Goal: Information Seeking & Learning: Compare options

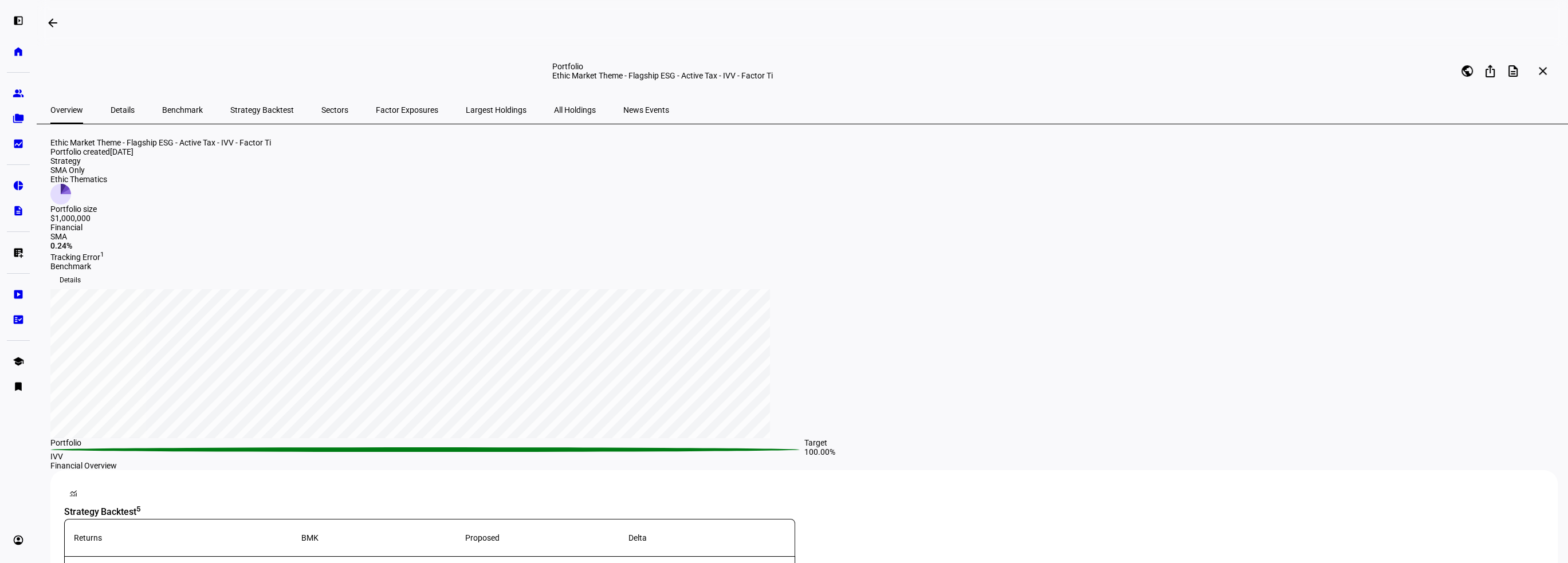
click at [378, 111] on span "Factor Exposures" at bounding box center [407, 110] width 62 height 8
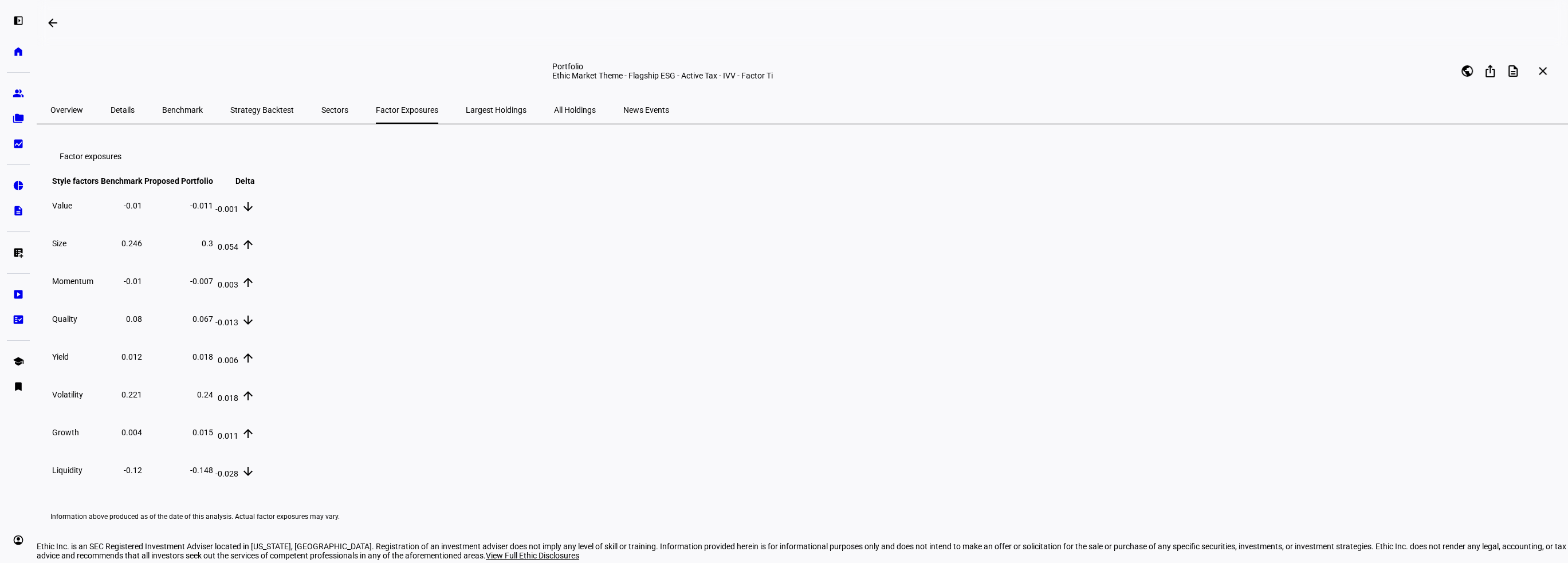
click at [176, 116] on span "Benchmark" at bounding box center [183, 110] width 41 height 28
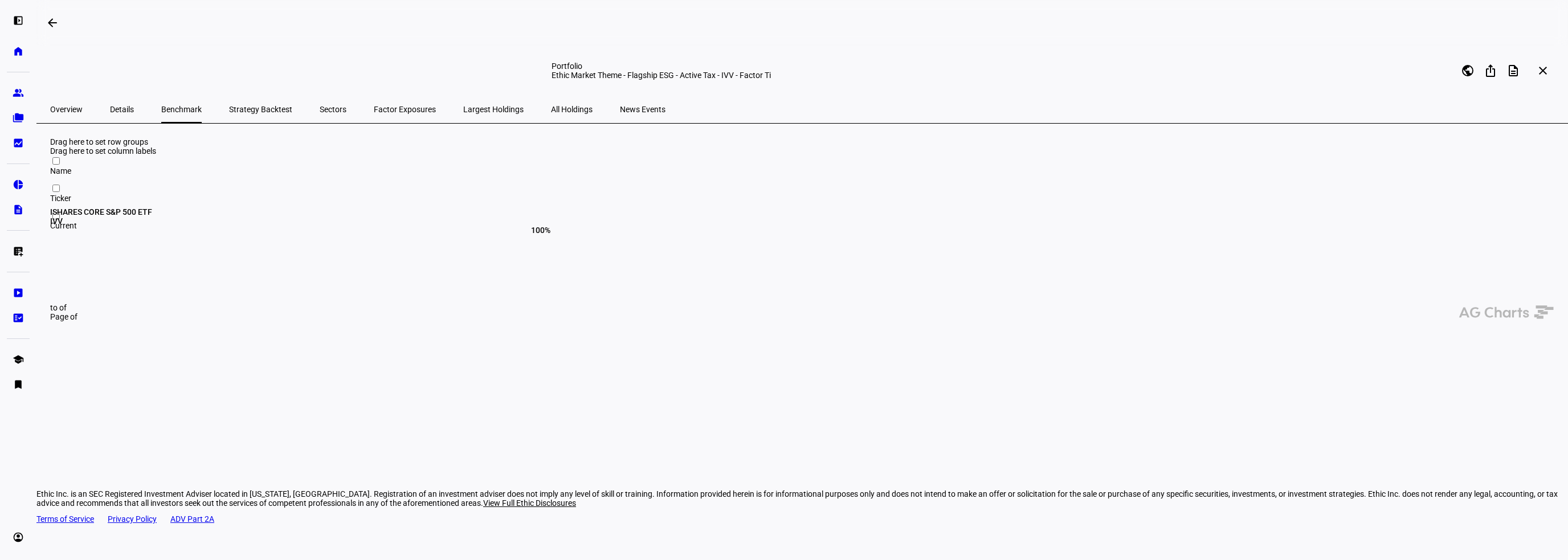
click at [233, 113] on span "Strategy Backtest" at bounding box center [260, 109] width 63 height 8
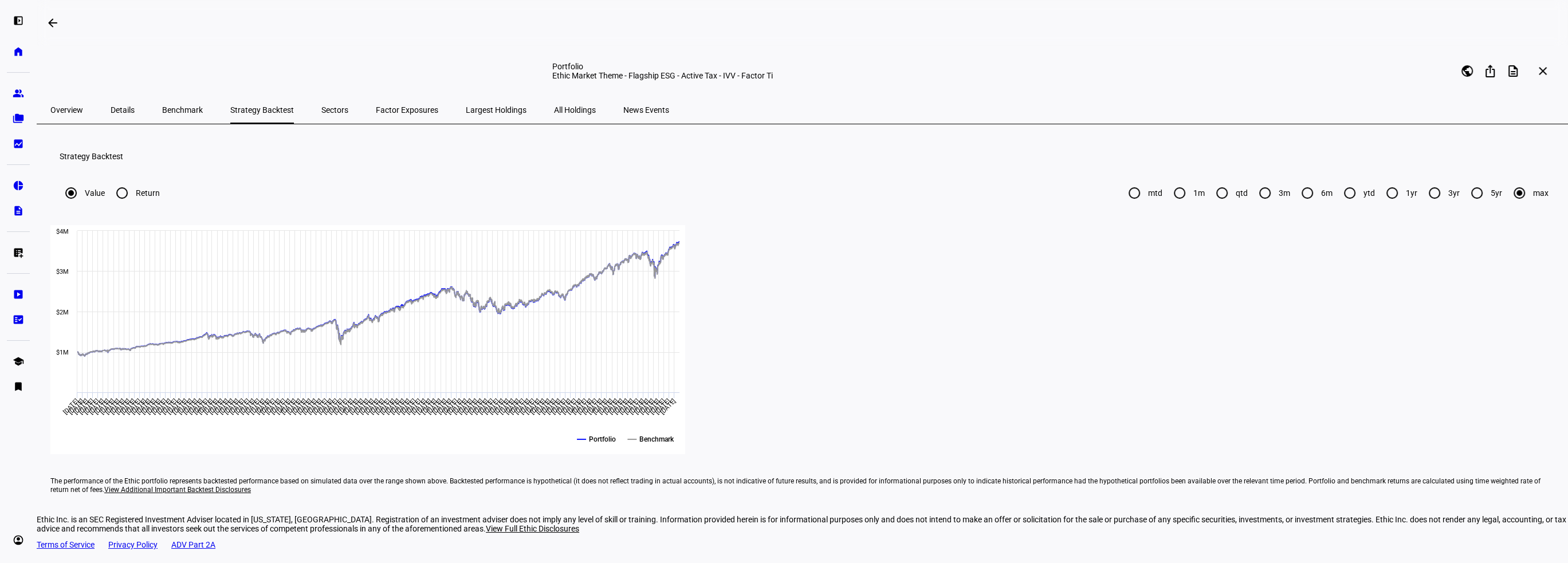
click at [134, 205] on input "Return" at bounding box center [121, 192] width 23 height 23
radio input "true"
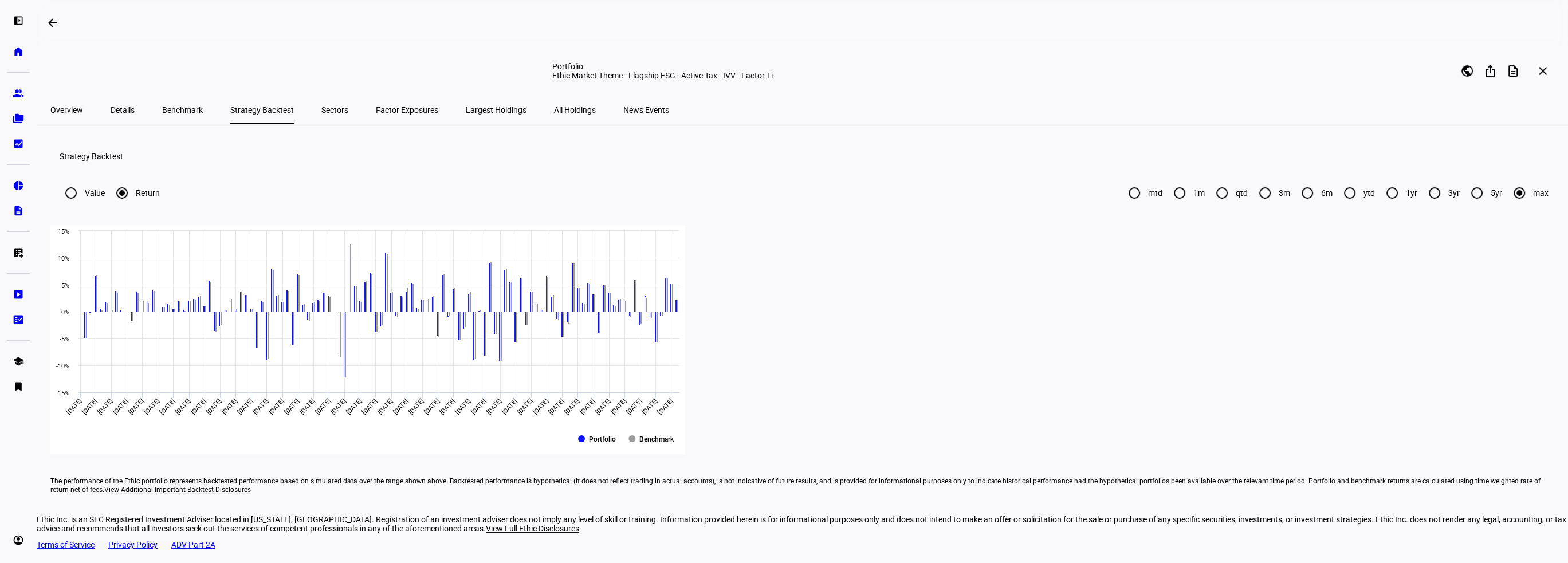
click at [105, 197] on label "Value" at bounding box center [94, 193] width 23 height 10
click at [83, 205] on input "Value" at bounding box center [70, 192] width 23 height 23
radio input "true"
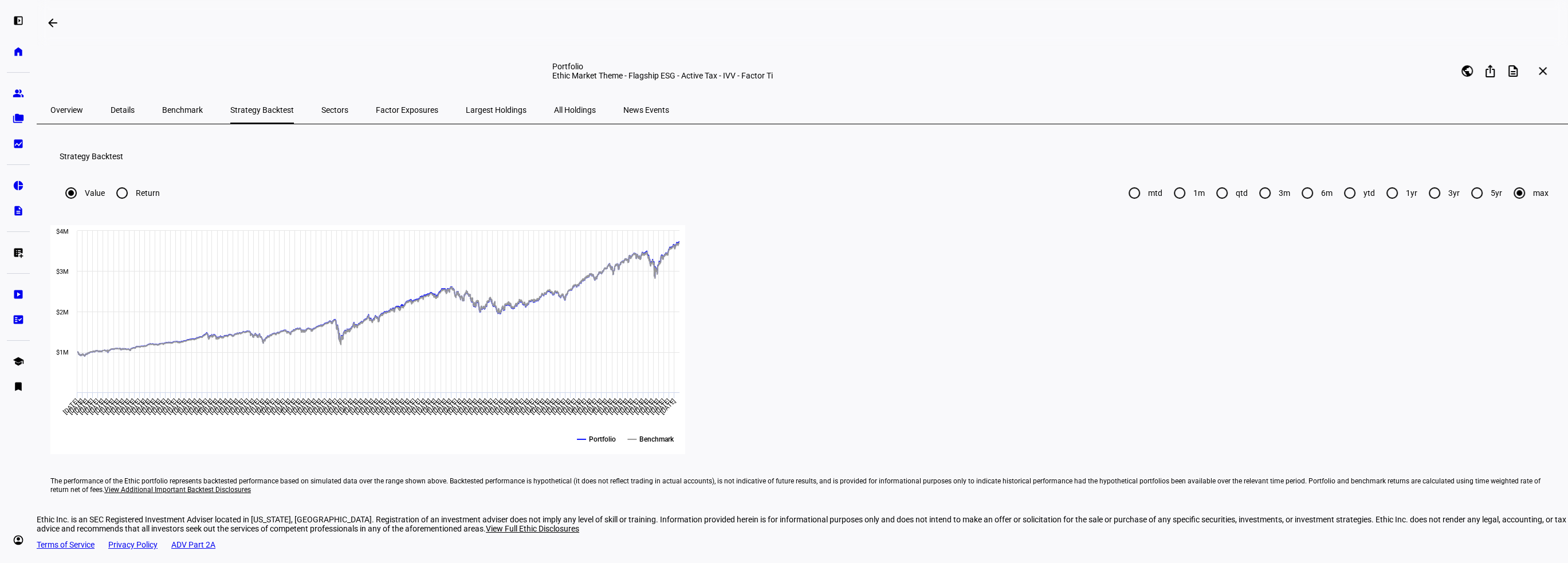
click at [69, 106] on span "Overview" at bounding box center [67, 110] width 33 height 8
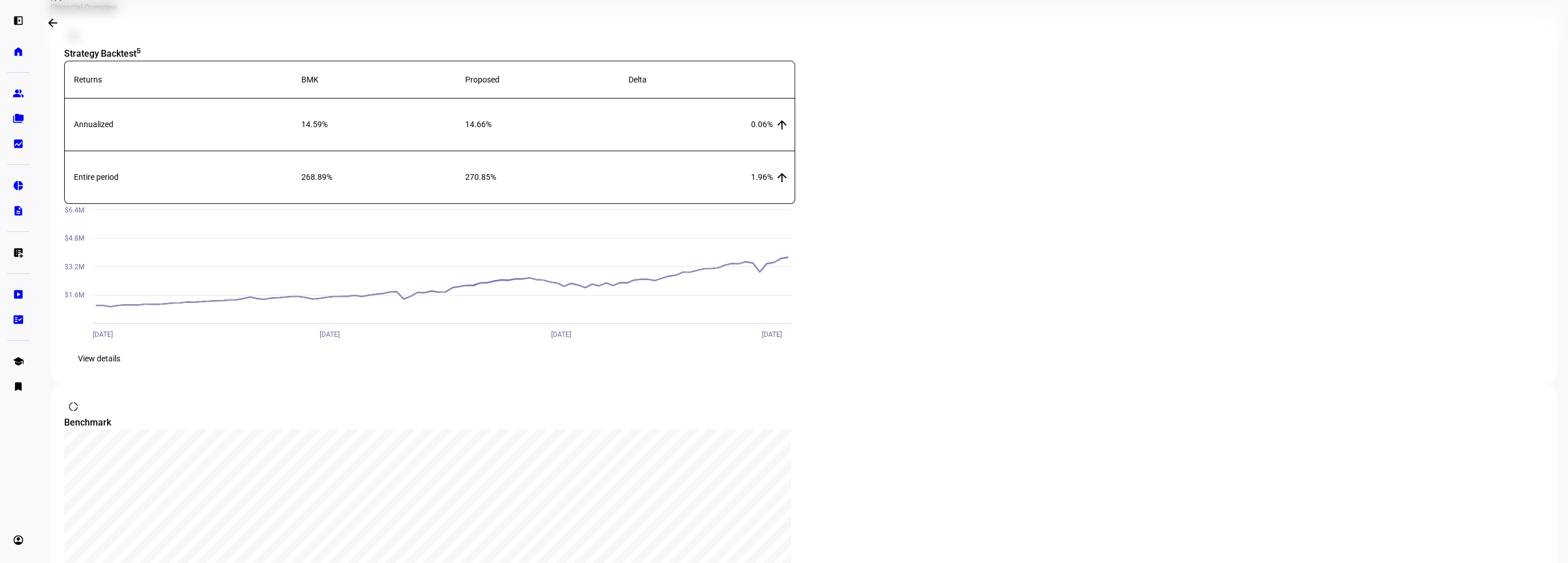
scroll to position [344, 0]
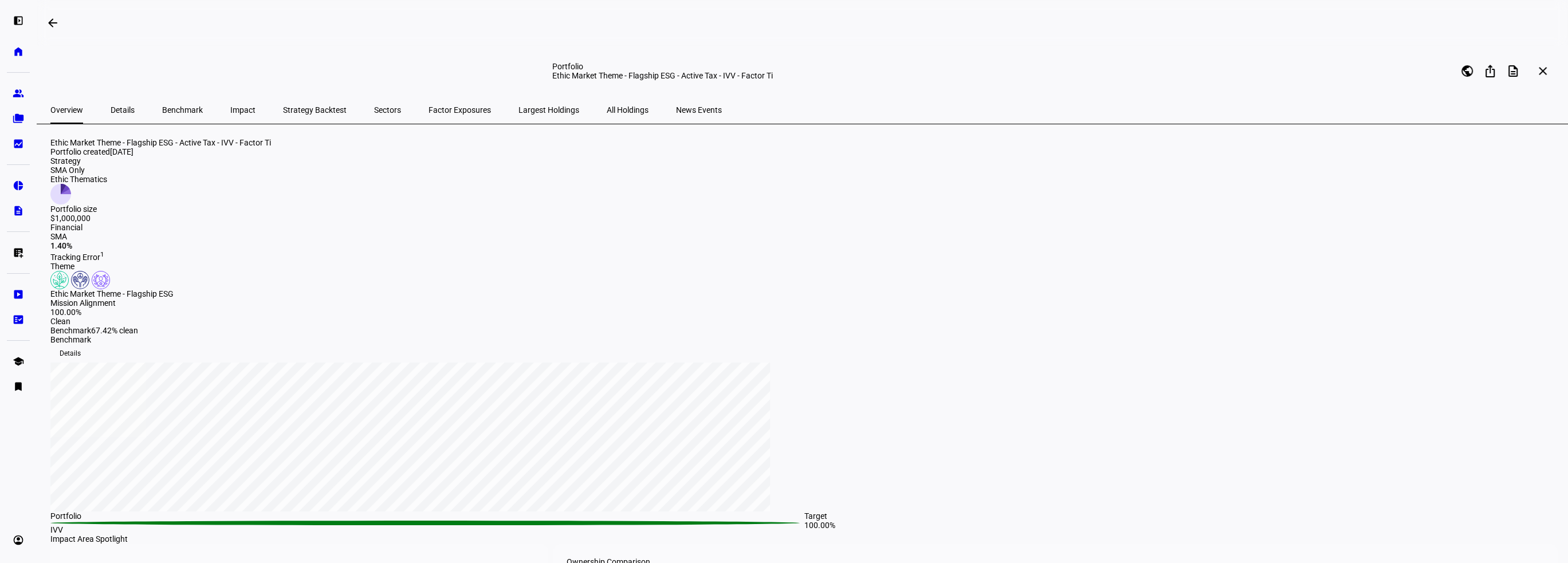
click at [429, 109] on span "Factor Exposures" at bounding box center [459, 110] width 62 height 8
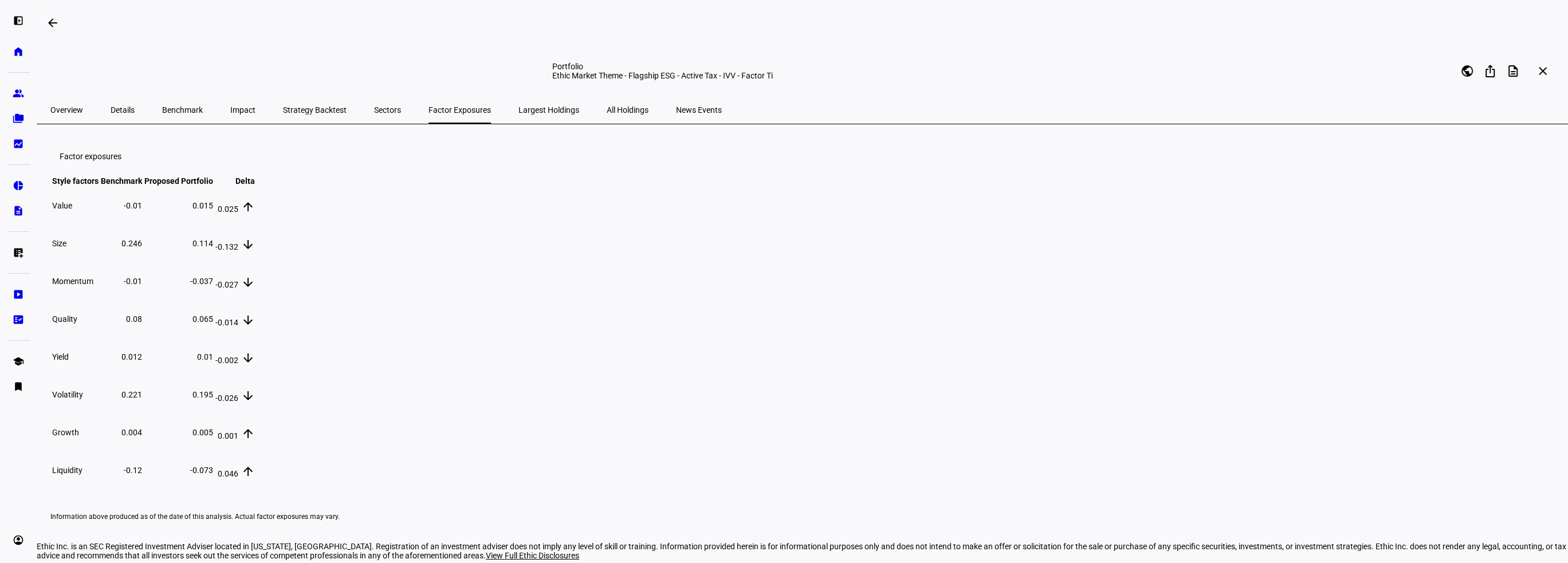
click at [68, 107] on span "Overview" at bounding box center [67, 110] width 33 height 8
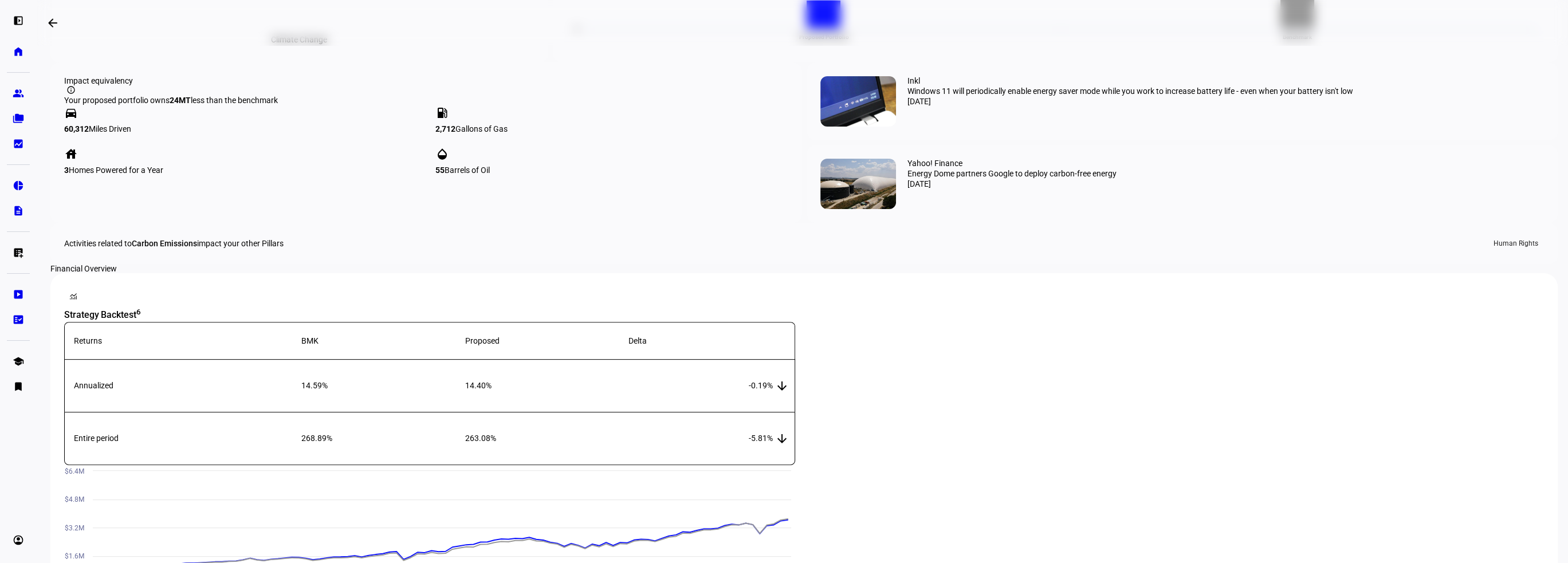
scroll to position [1088, 0]
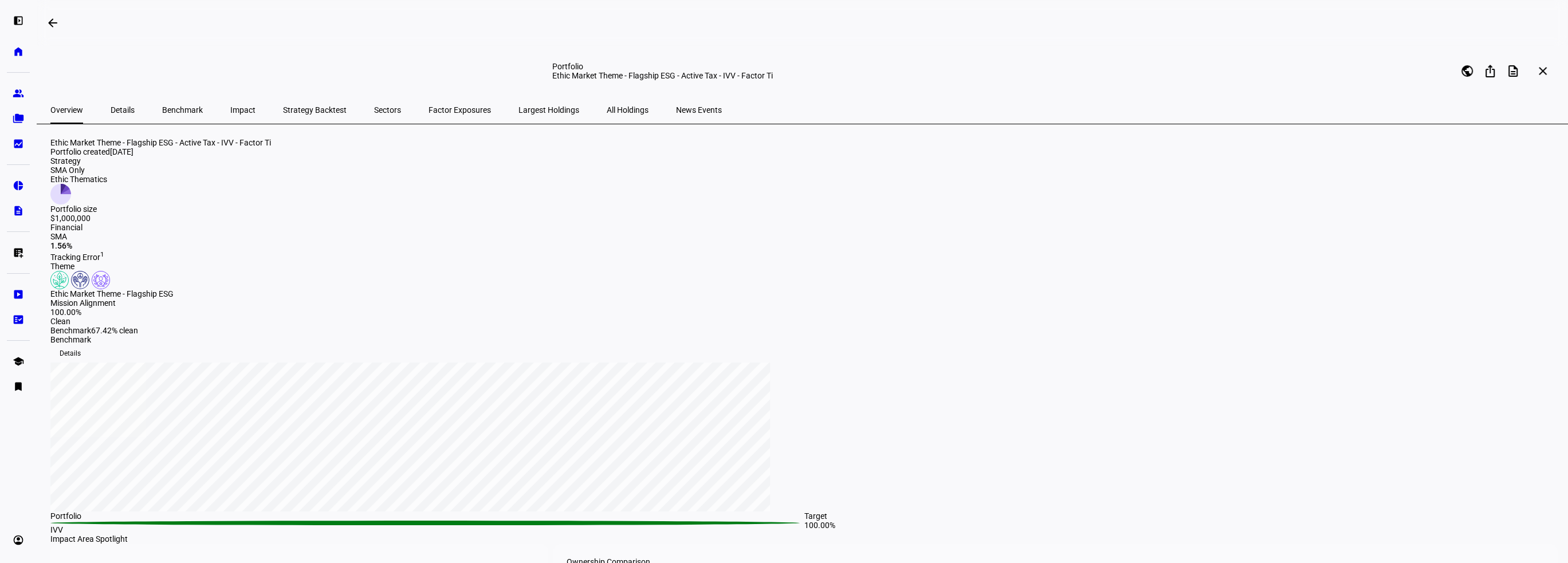
click at [429, 109] on span "Factor Exposures" at bounding box center [459, 110] width 62 height 8
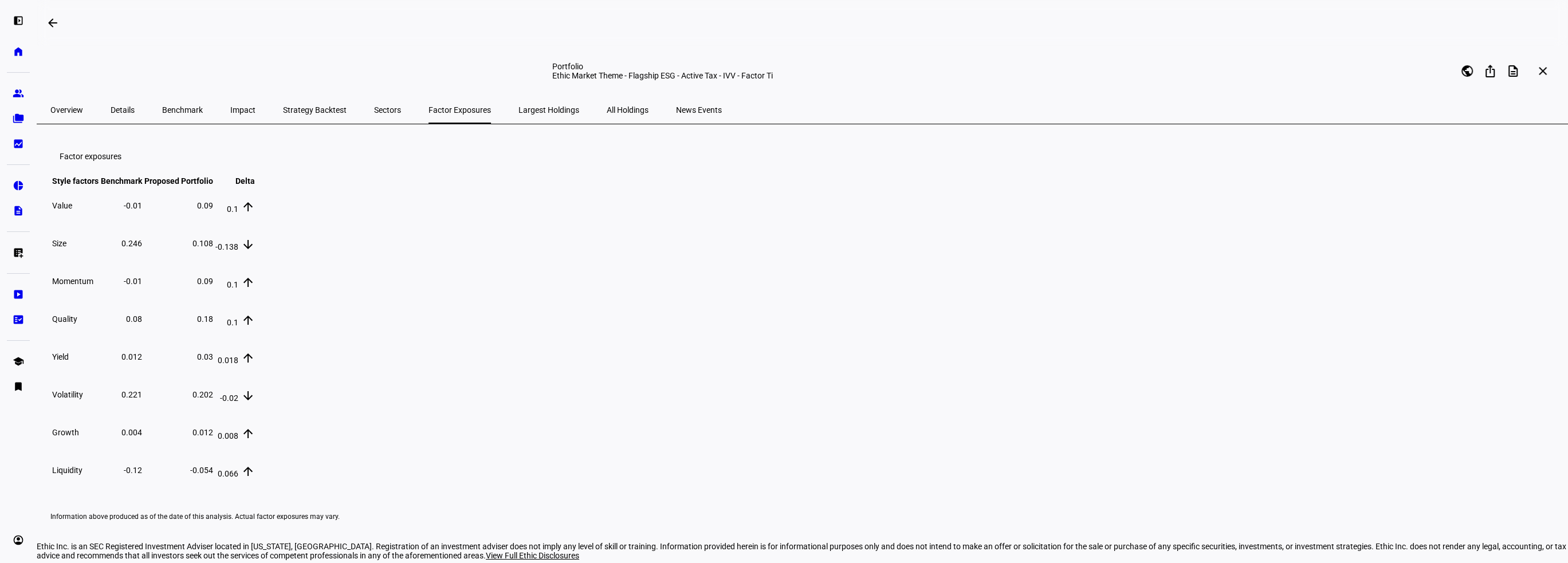
click at [68, 107] on span "Overview" at bounding box center [67, 110] width 33 height 8
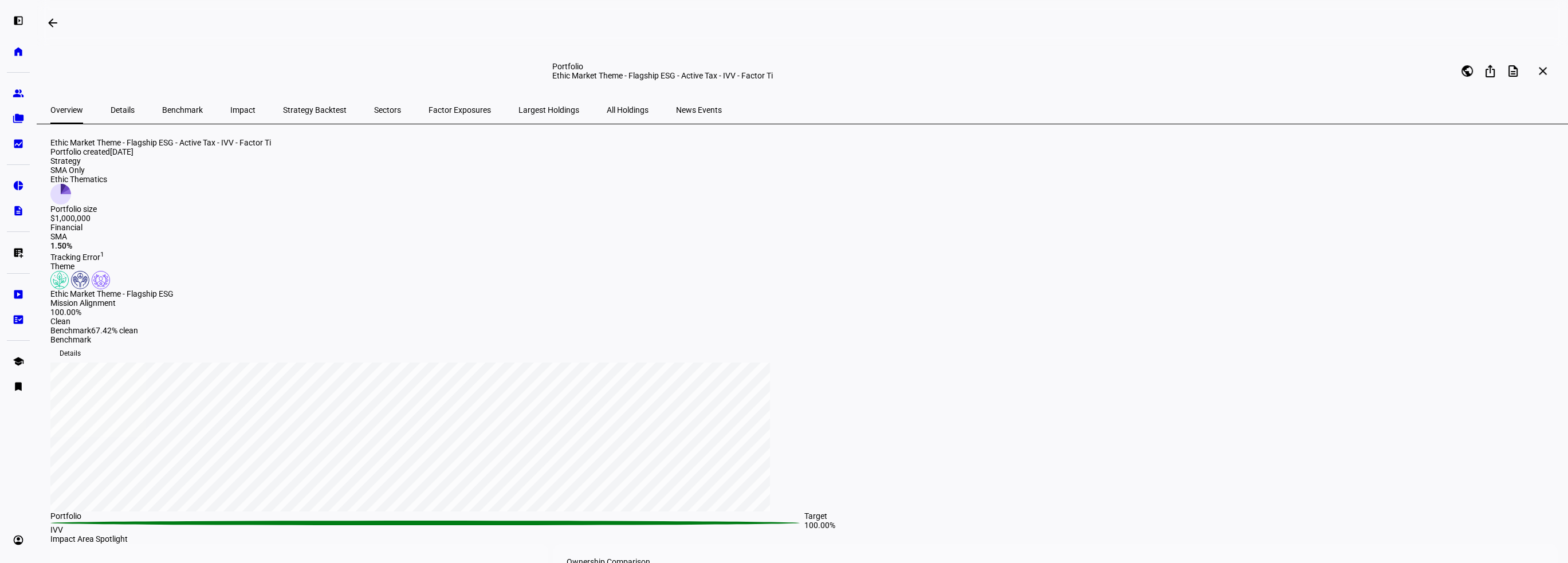
click at [429, 113] on span "Factor Exposures" at bounding box center [459, 110] width 62 height 8
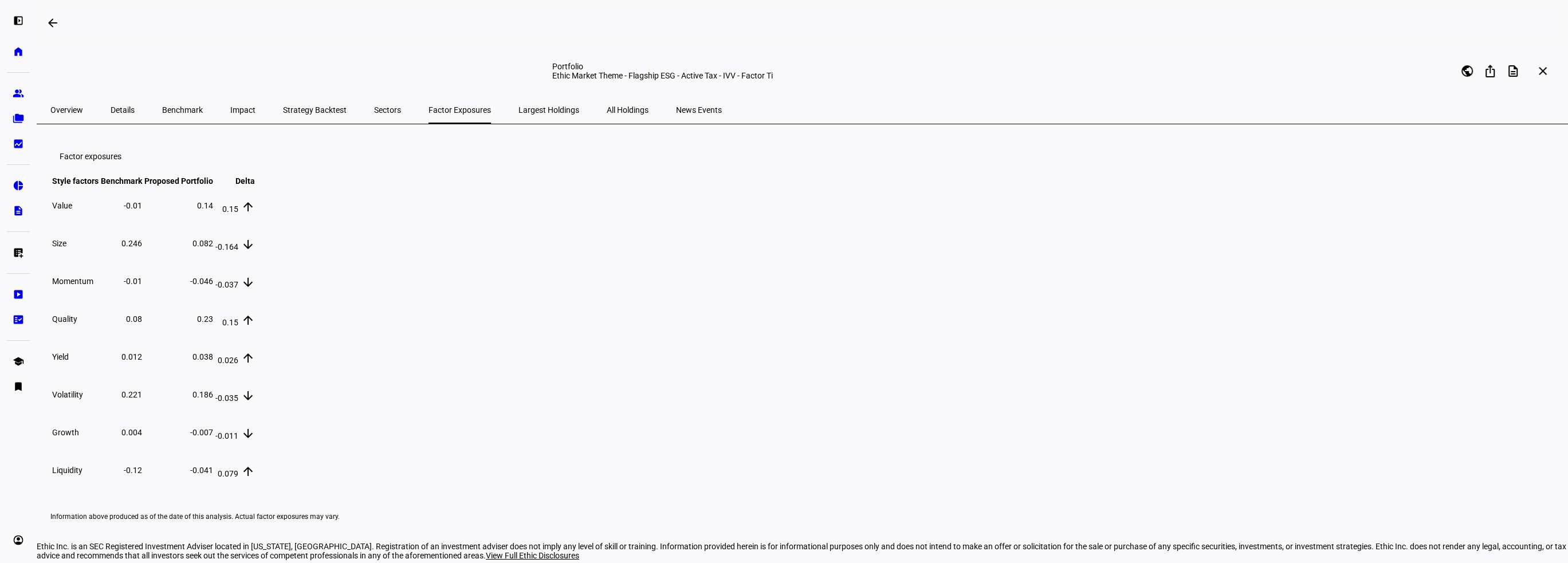
click at [68, 107] on span "Overview" at bounding box center [67, 110] width 33 height 8
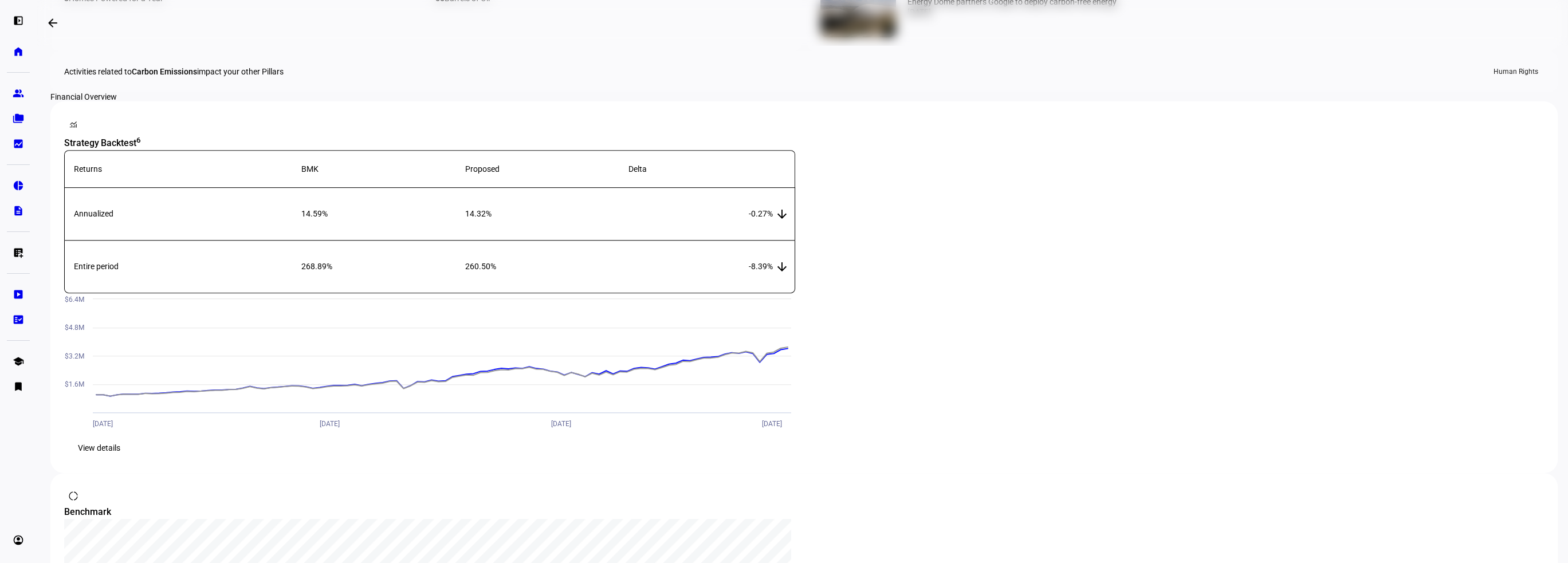
scroll to position [974, 0]
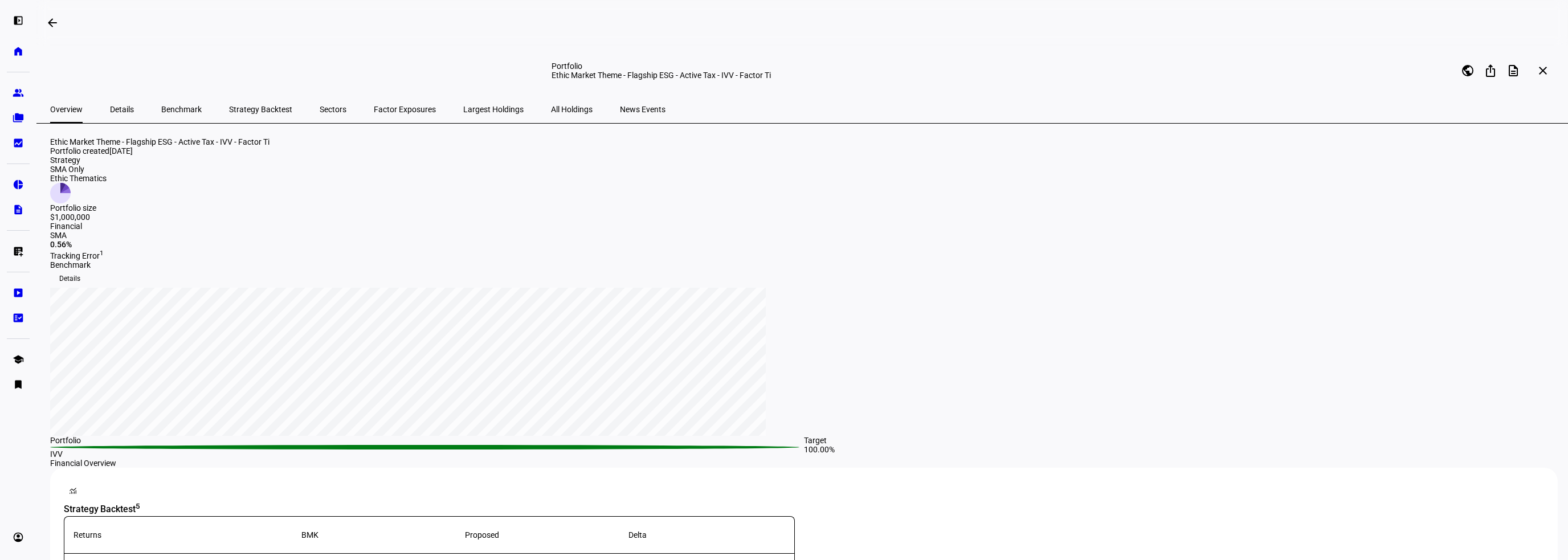
click at [374, 113] on span "Factor Exposures" at bounding box center [404, 109] width 62 height 8
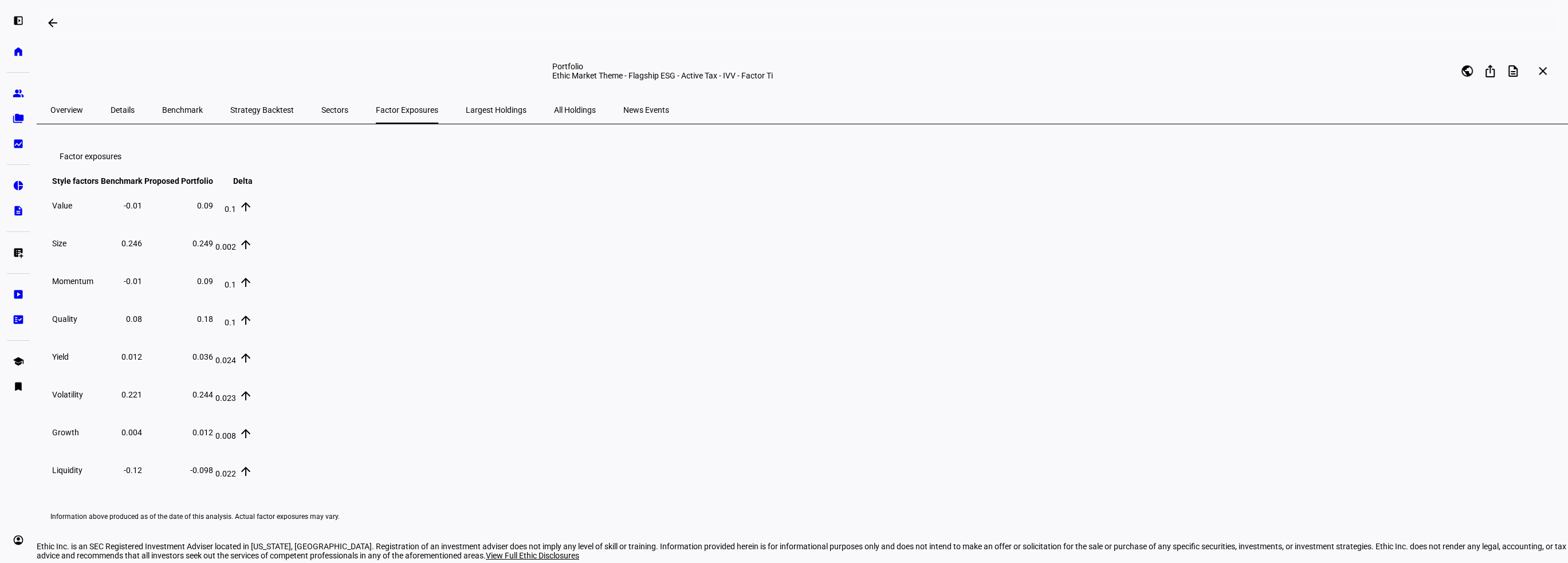
click at [68, 107] on span "Overview" at bounding box center [67, 110] width 33 height 8
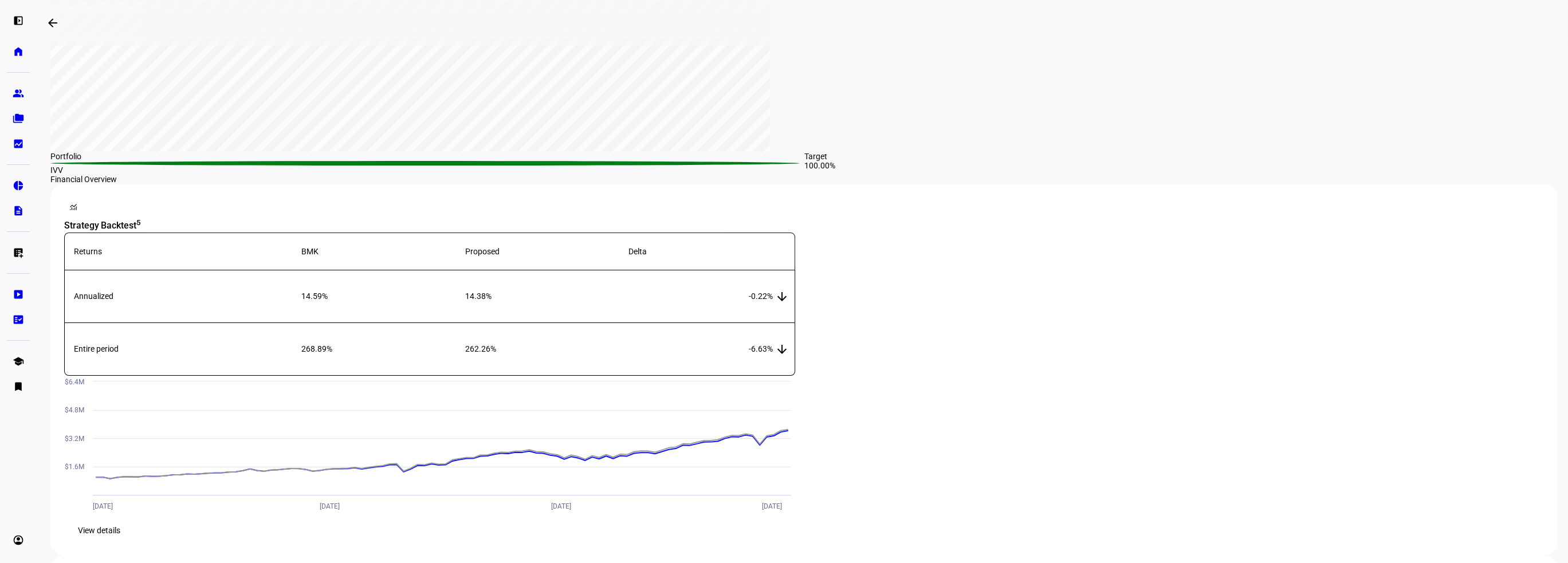
scroll to position [172, 0]
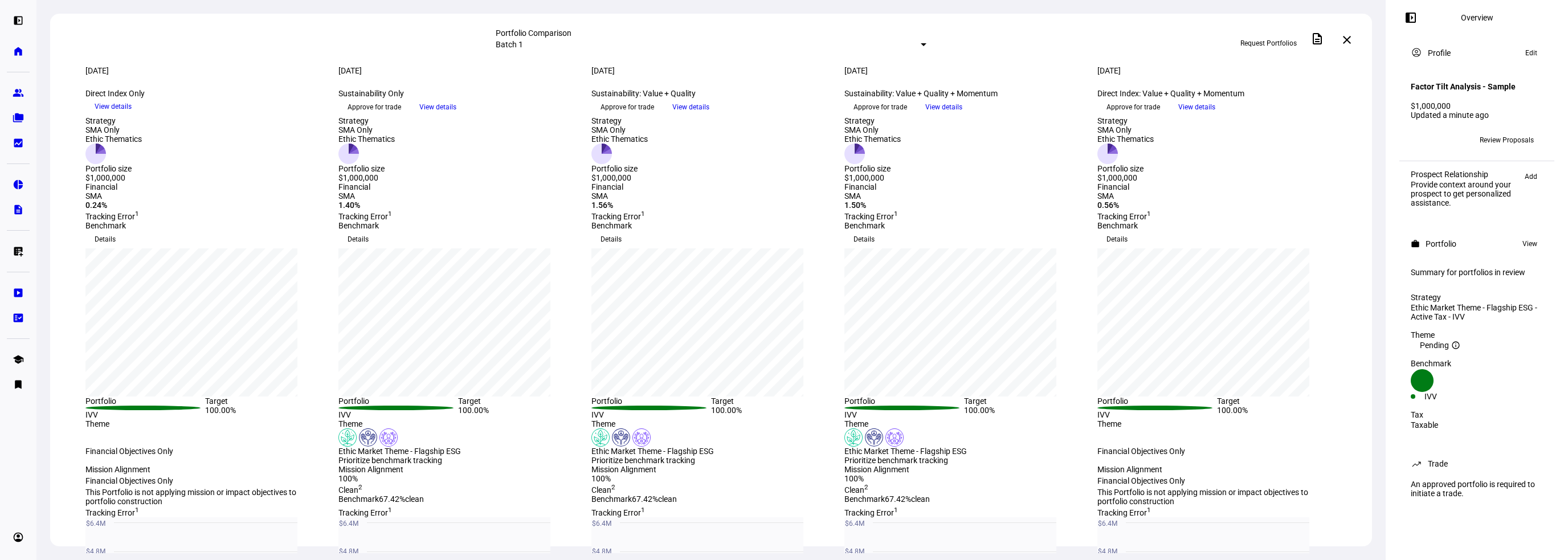
click at [1407, 15] on mat-icon "left_panel_open" at bounding box center [1410, 17] width 14 height 14
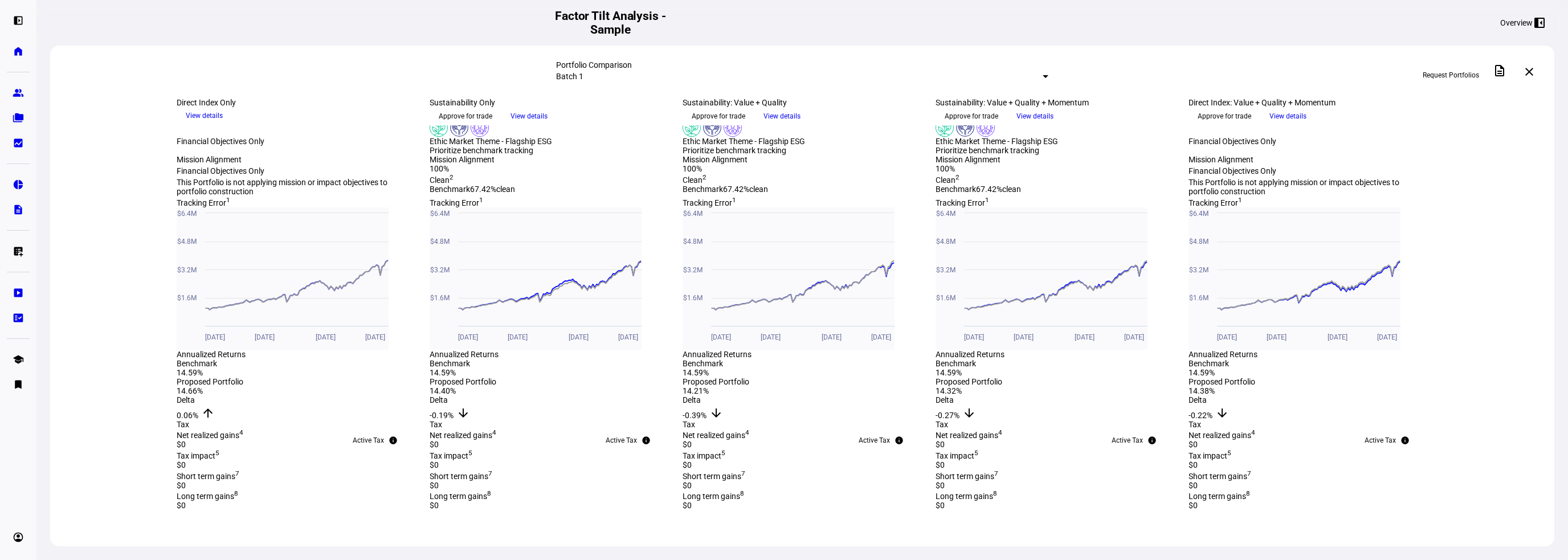
scroll to position [171, 0]
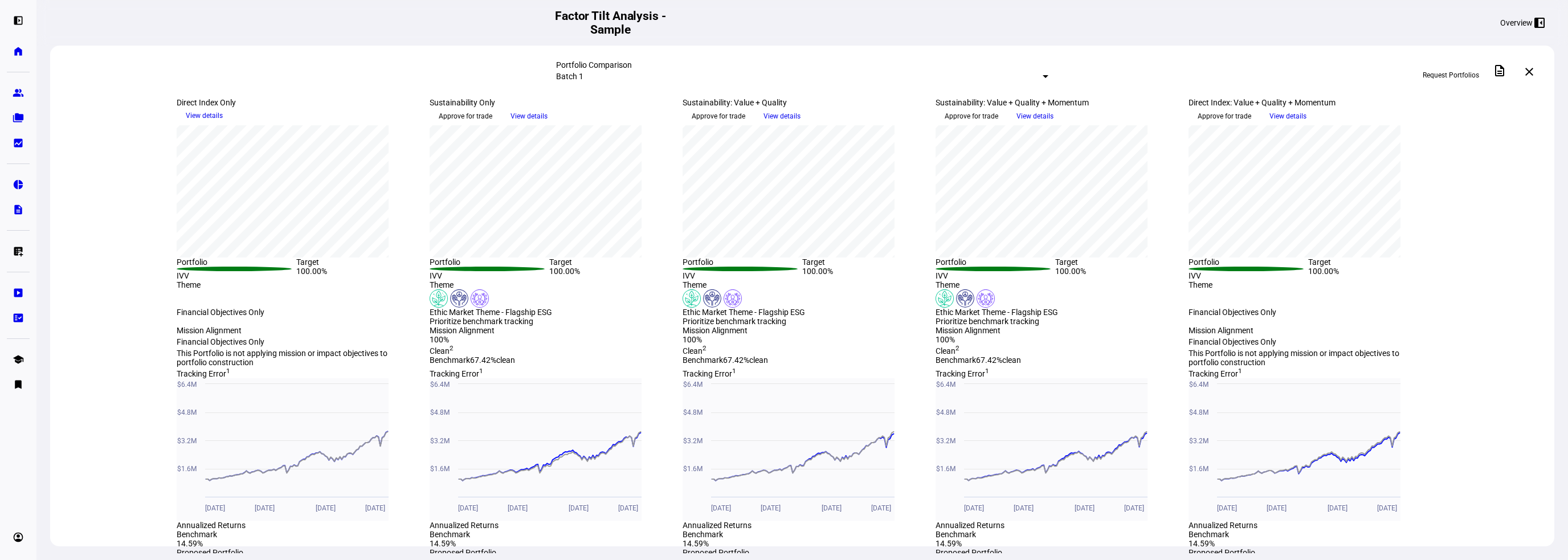
click at [1053, 125] on span "View details" at bounding box center [1034, 116] width 37 height 17
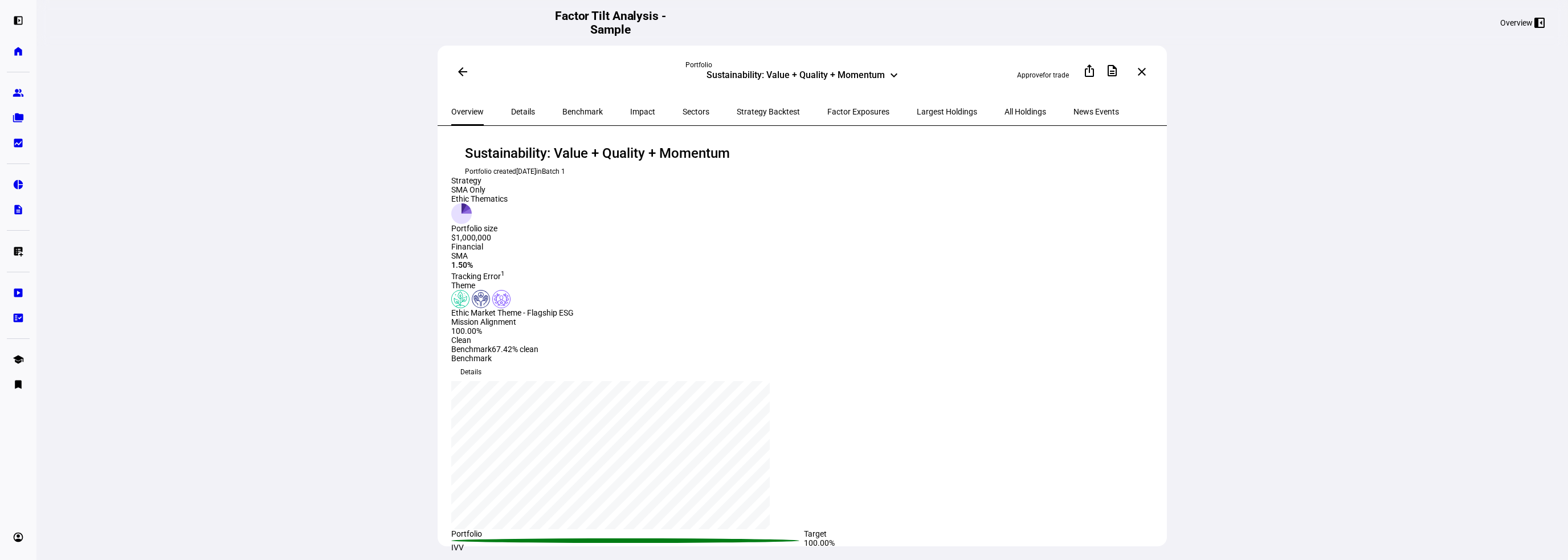
click at [827, 111] on span "Factor Exposures" at bounding box center [857, 111] width 62 height 8
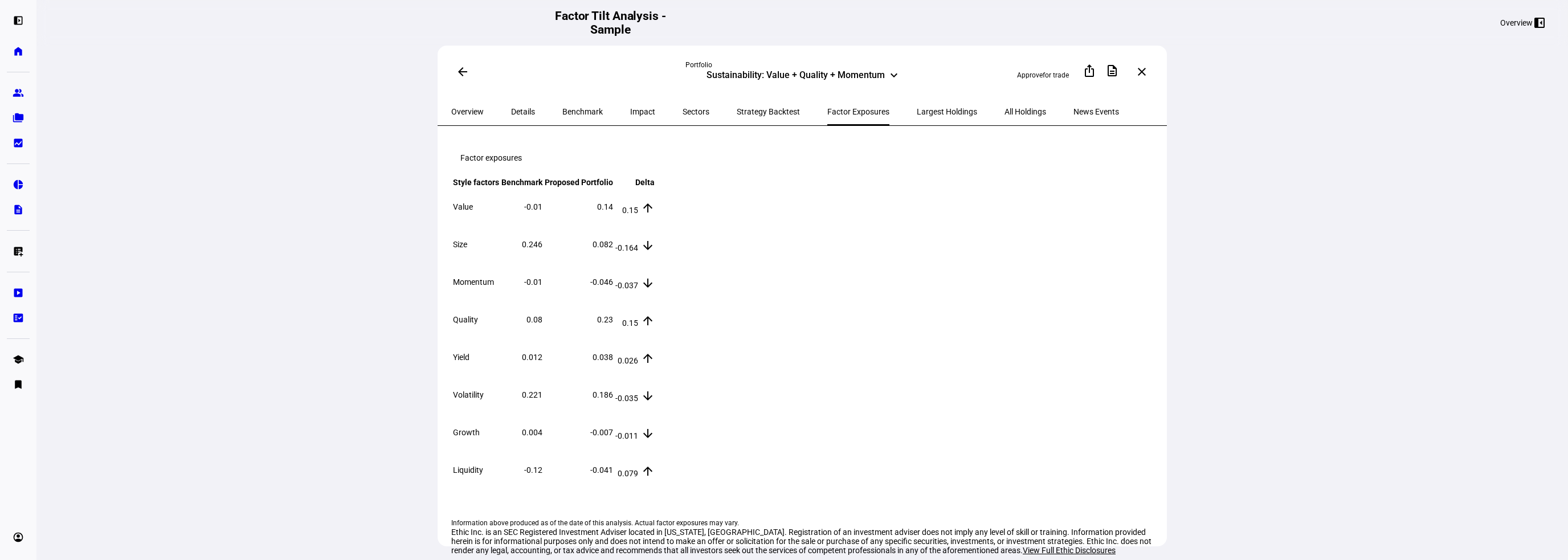
drag, startPoint x: 1113, startPoint y: 335, endPoint x: 1140, endPoint y: 337, distance: 27.1
click at [655, 337] on td "0.15 arrow_upward" at bounding box center [635, 319] width 41 height 36
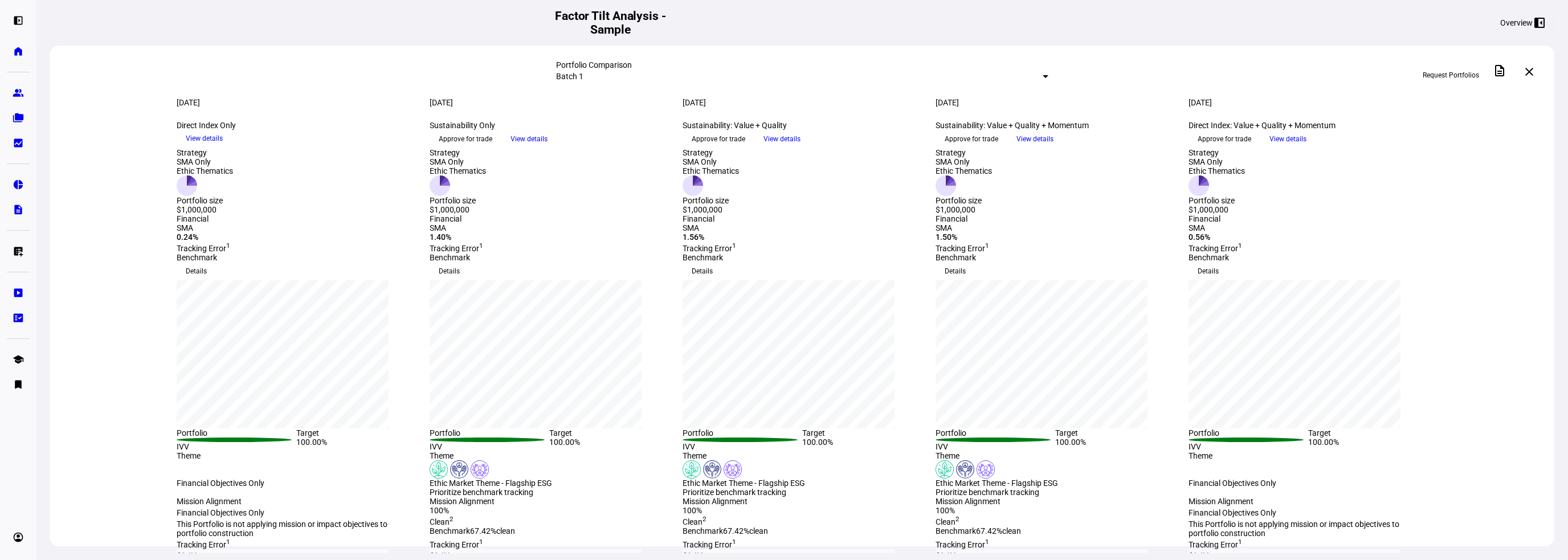
click at [800, 148] on span "View details" at bounding box center [782, 138] width 37 height 17
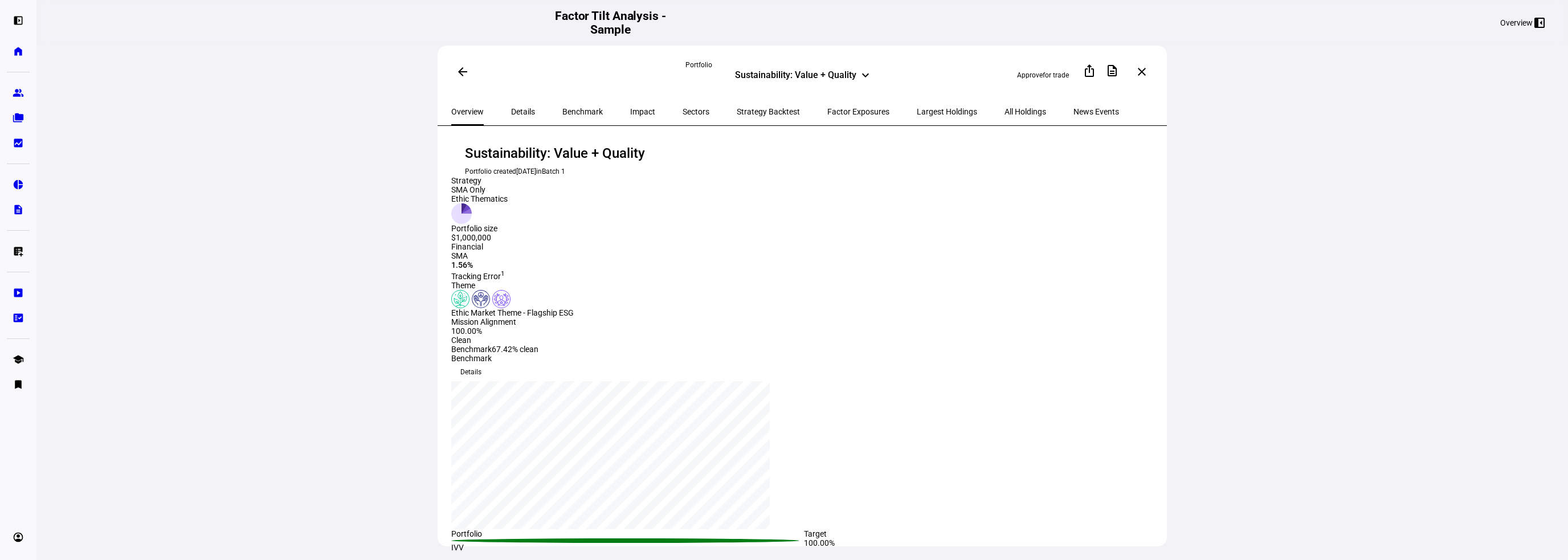
click at [827, 103] on span "Factor Exposures" at bounding box center [857, 112] width 62 height 28
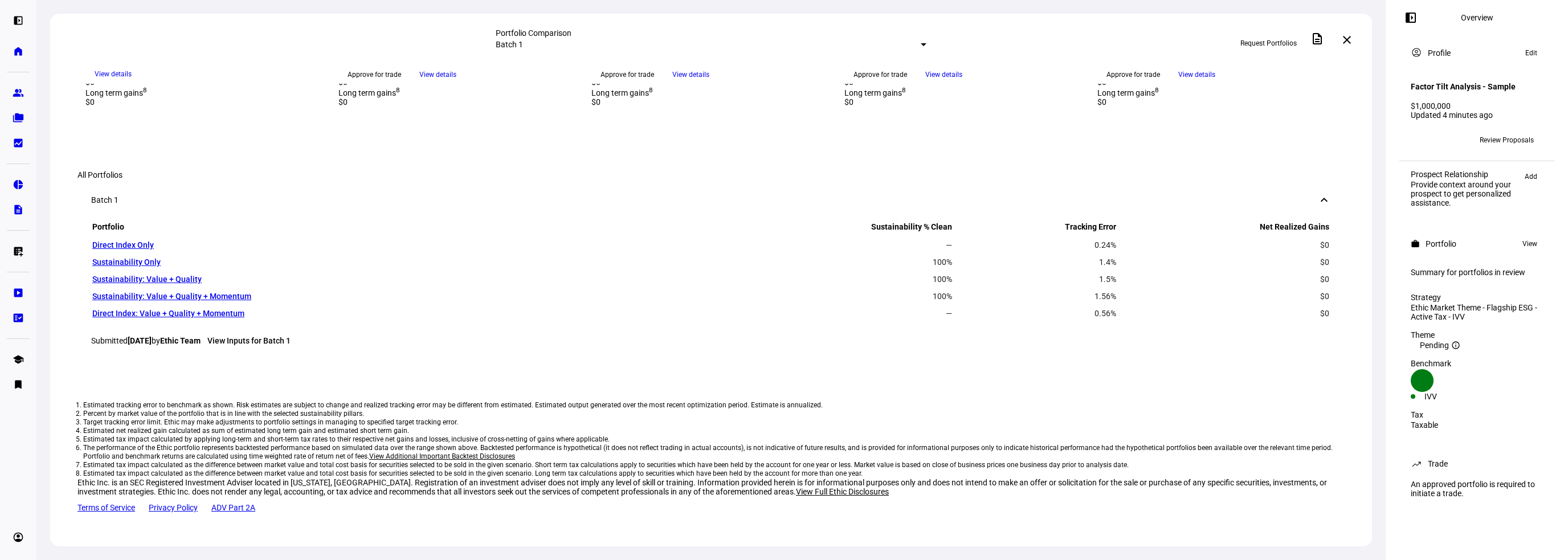
scroll to position [567, 0]
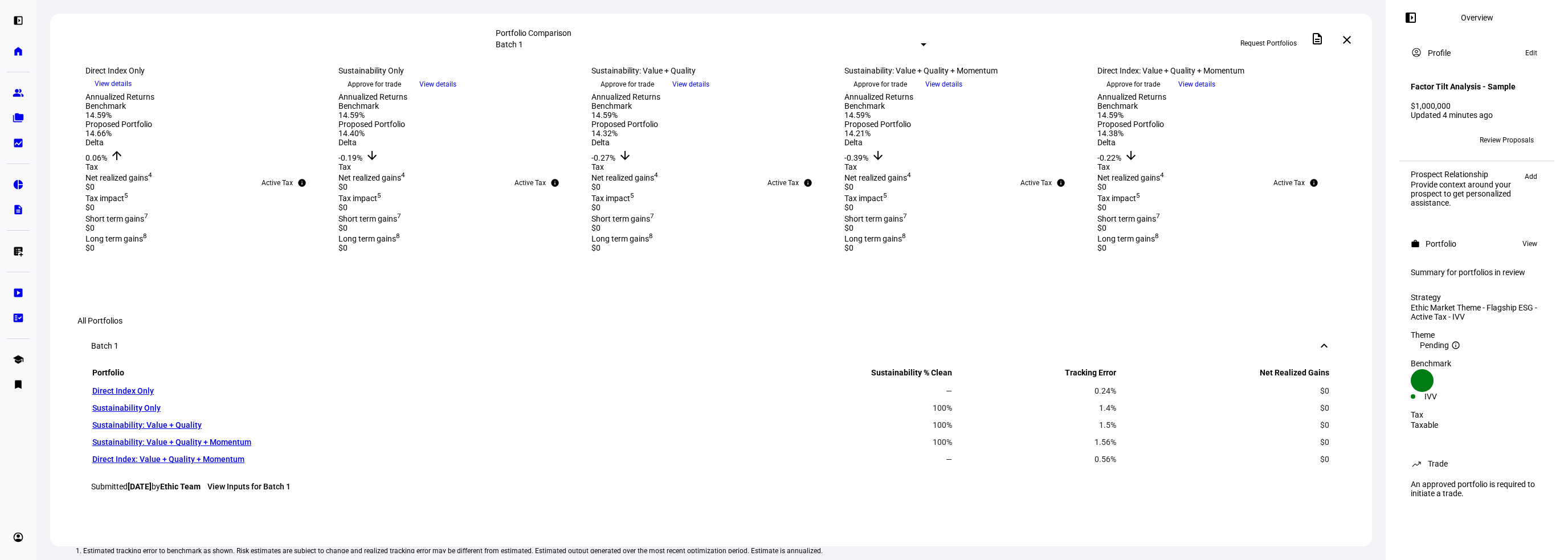
click at [962, 93] on span "View details" at bounding box center [943, 84] width 37 height 17
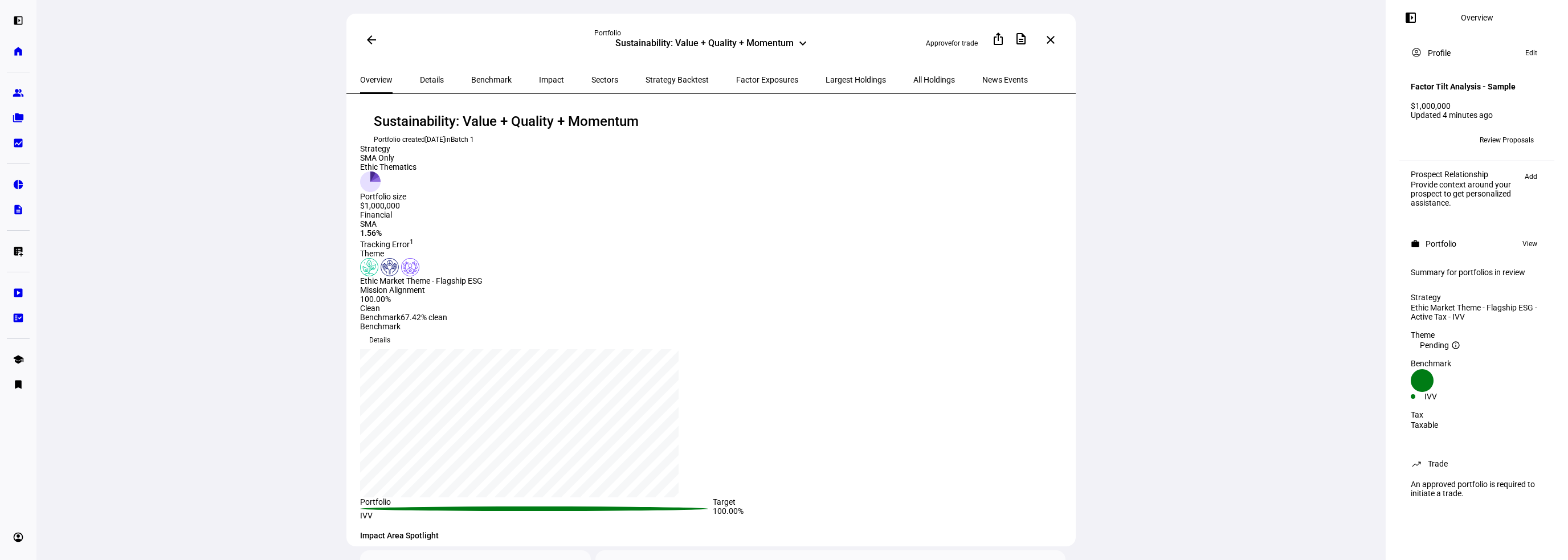
click at [736, 80] on span "Factor Exposures" at bounding box center [767, 79] width 62 height 8
